Goal: Task Accomplishment & Management: Use online tool/utility

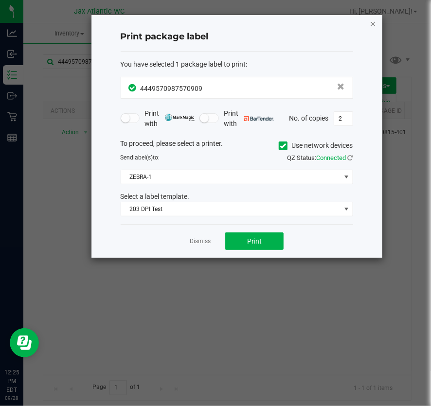
click at [373, 23] on icon "button" at bounding box center [373, 24] width 7 height 12
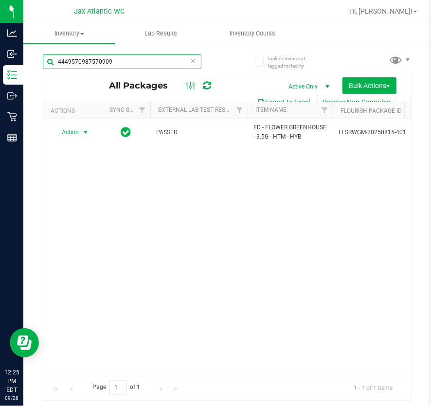
click at [165, 59] on input "4449570987570909" at bounding box center [122, 62] width 159 height 15
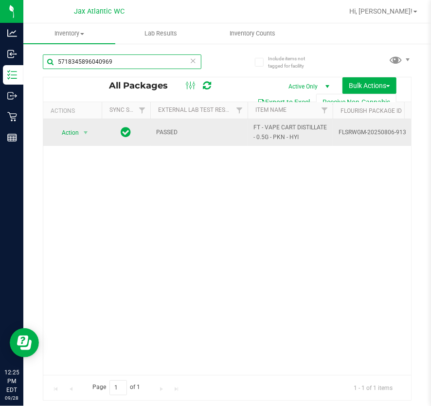
type input "5718345896040969"
click at [83, 138] on span "select" at bounding box center [86, 133] width 12 height 14
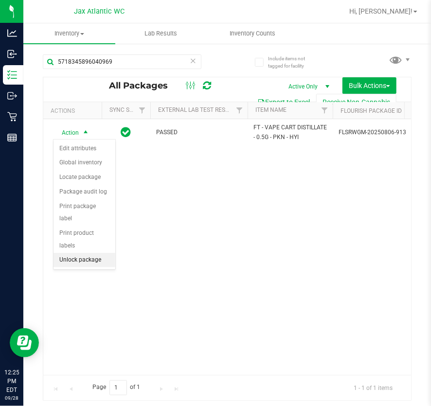
click at [74, 253] on li "Unlock package" at bounding box center [85, 260] width 62 height 15
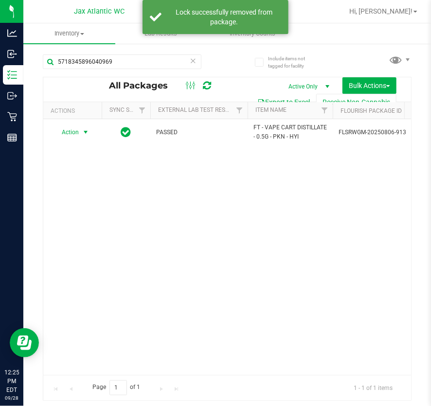
click at [83, 134] on span "select" at bounding box center [86, 132] width 8 height 8
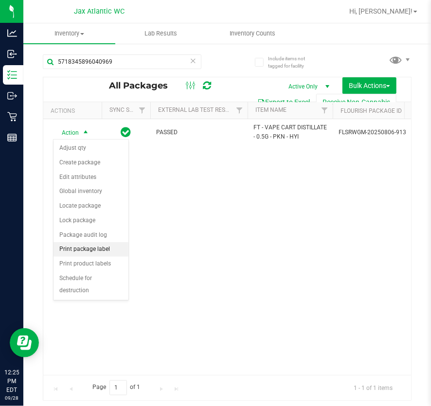
click at [95, 249] on li "Print package label" at bounding box center [91, 249] width 75 height 15
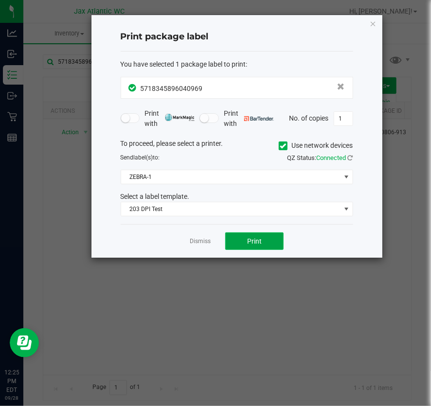
click at [268, 236] on button "Print" at bounding box center [254, 242] width 58 height 18
